Goal: Task Accomplishment & Management: Manage account settings

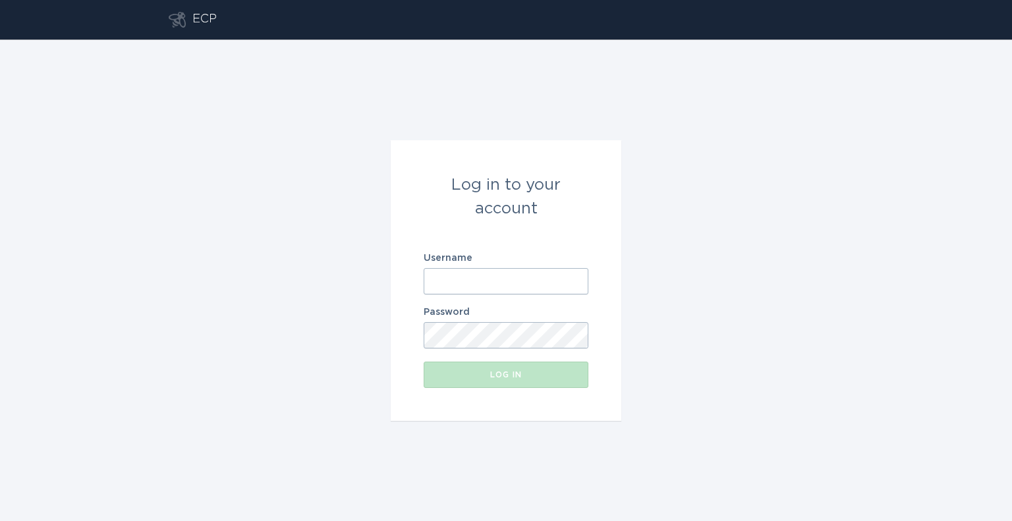
drag, startPoint x: 477, startPoint y: 279, endPoint x: 528, endPoint y: 269, distance: 51.6
click at [478, 279] on input "Username" at bounding box center [506, 281] width 165 height 26
type input "[EMAIL_ADDRESS][DOMAIN_NAME]"
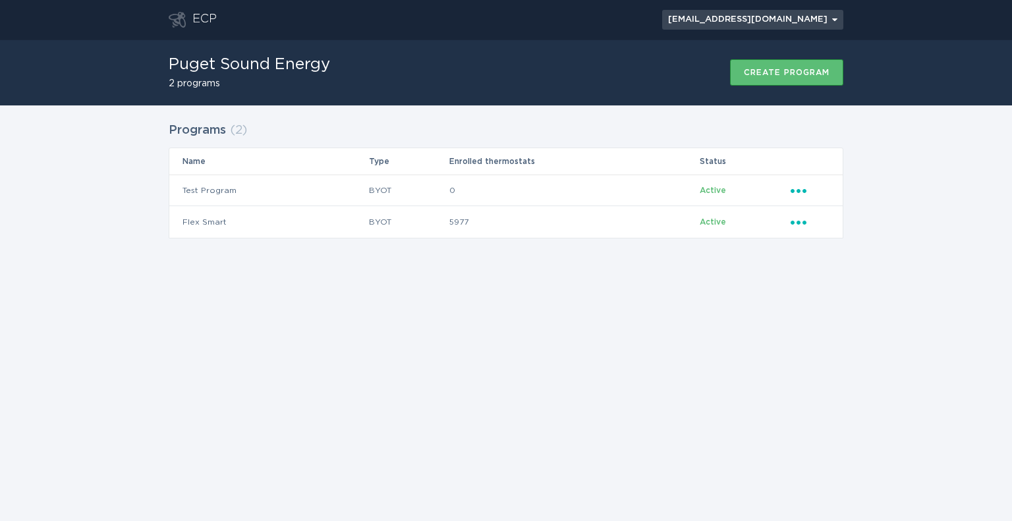
click at [775, 22] on div "[EMAIL_ADDRESS][DOMAIN_NAME] Chevron" at bounding box center [752, 20] width 169 height 8
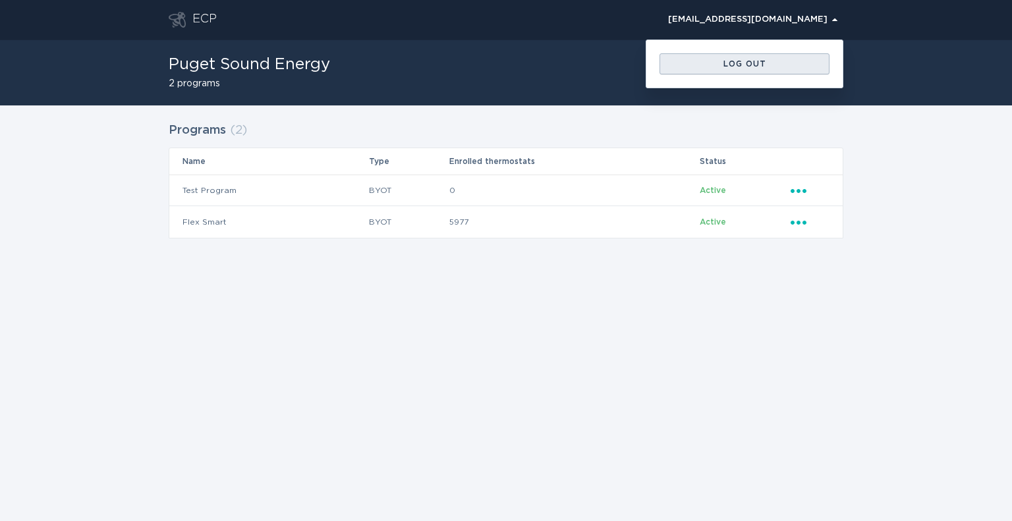
click at [767, 68] on button "Log out" at bounding box center [744, 63] width 170 height 21
